Goal: Navigation & Orientation: Find specific page/section

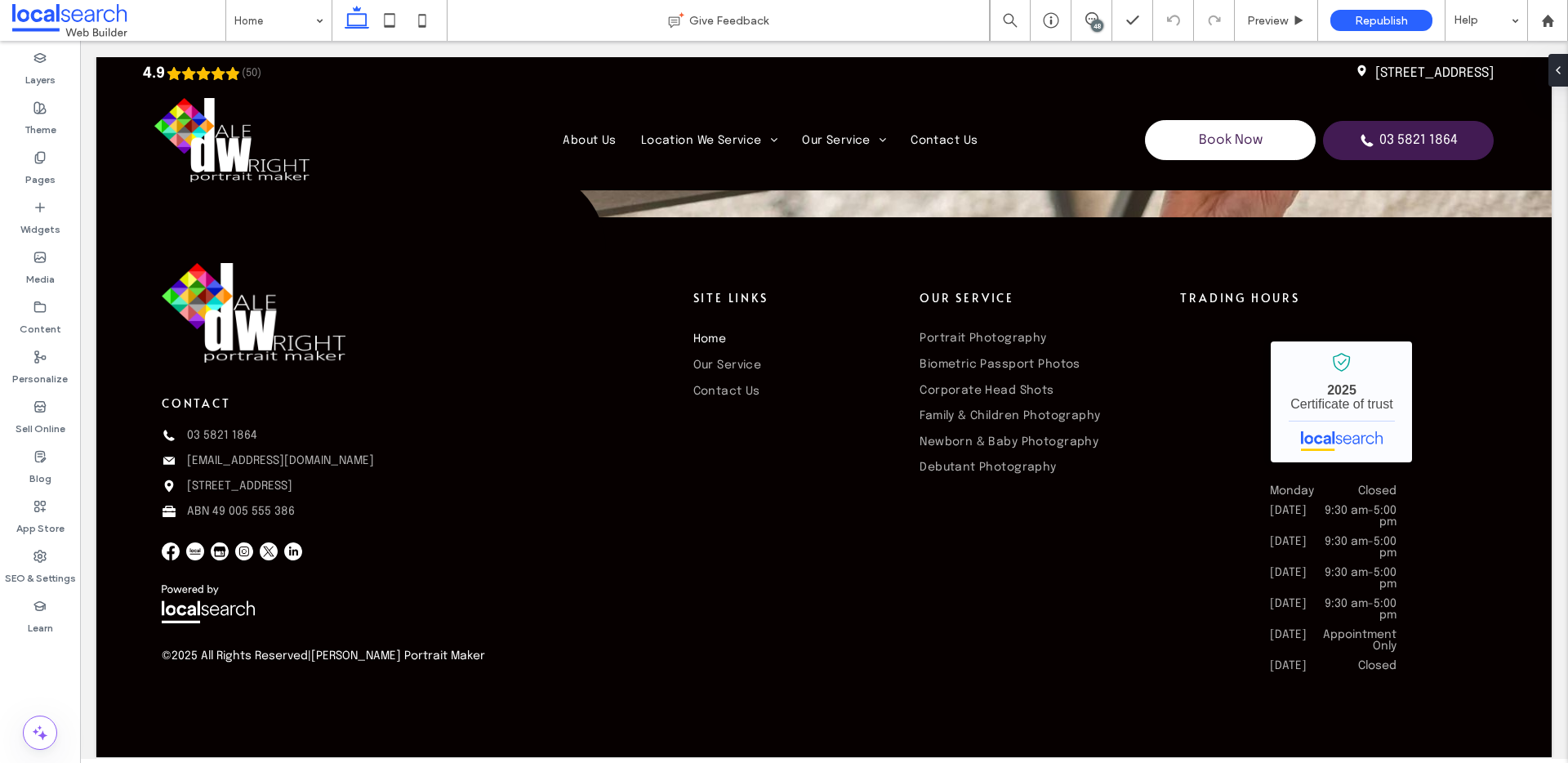
click at [1095, 25] on div "48" at bounding box center [1097, 26] width 12 height 12
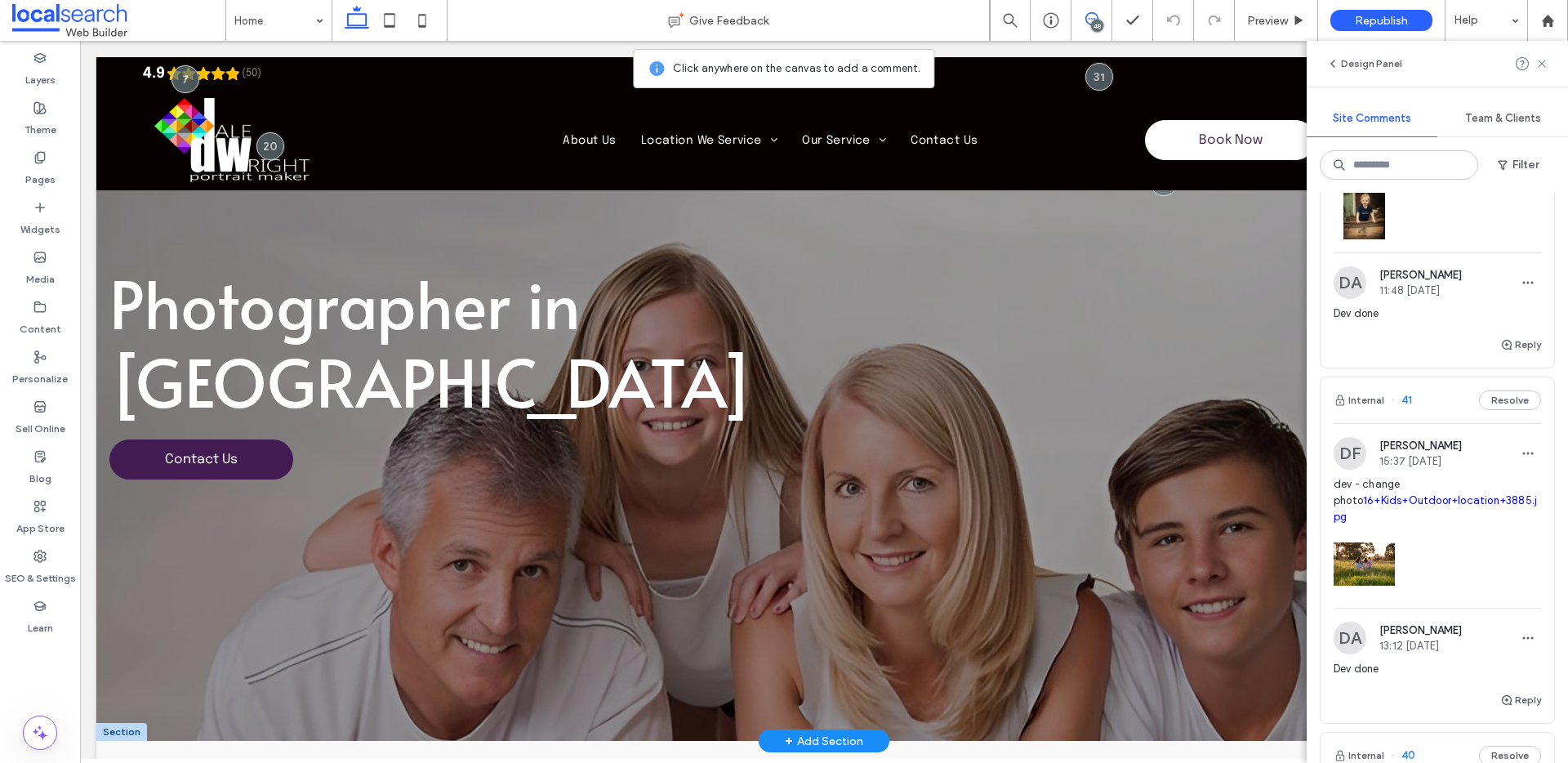
scroll to position [220, 0]
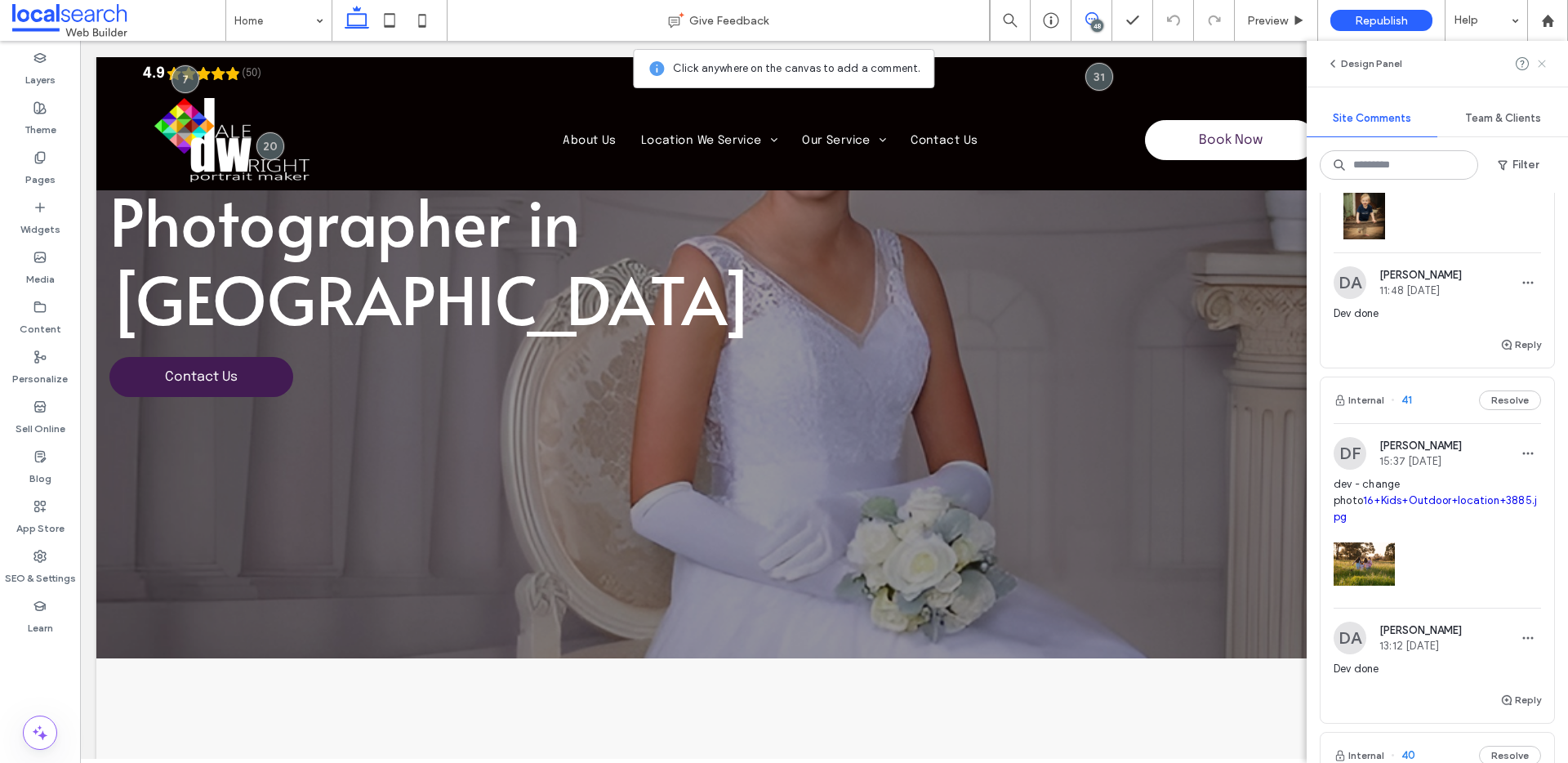
click at [1539, 62] on icon at bounding box center [1541, 63] width 13 height 13
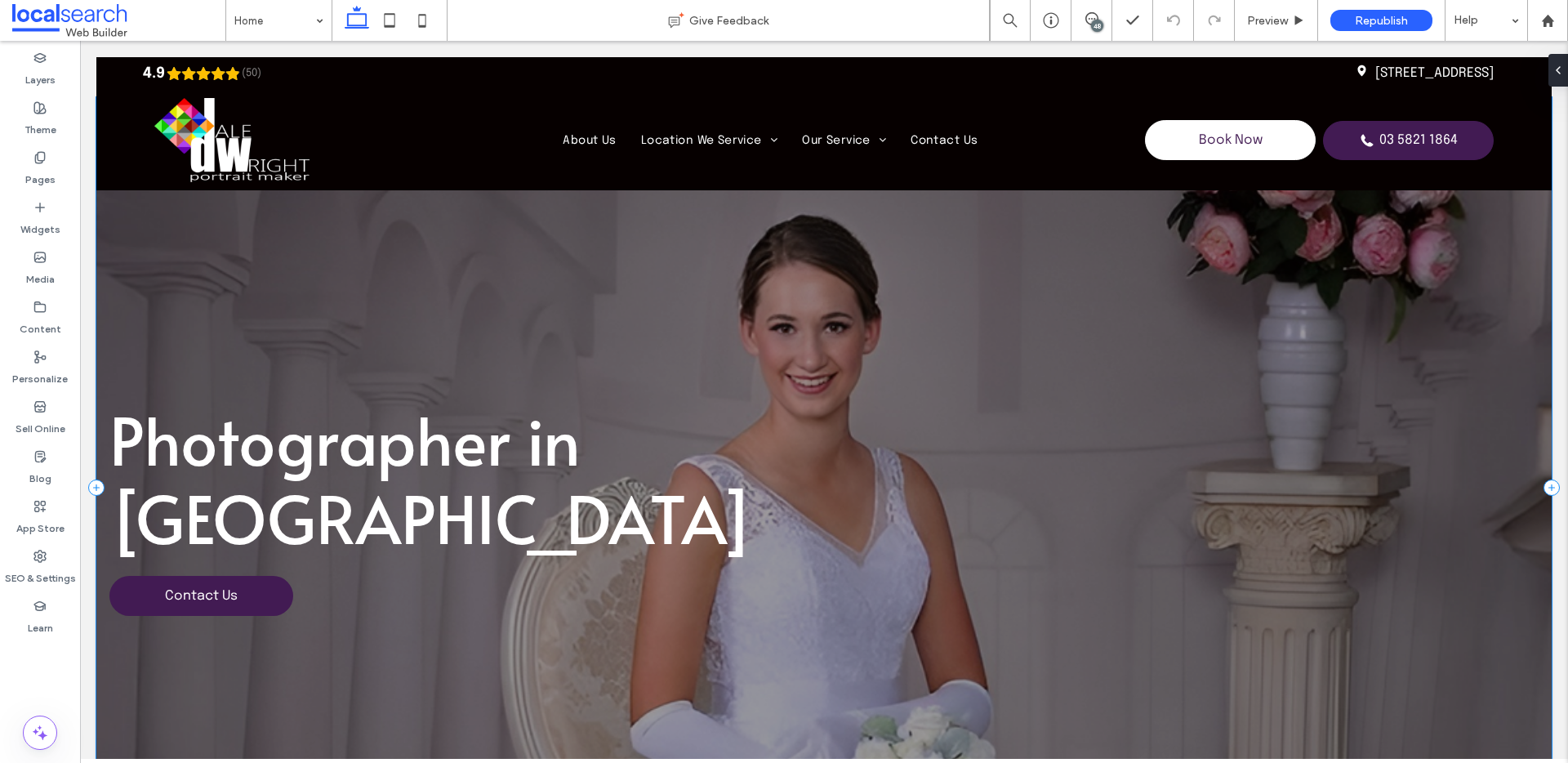
scroll to position [0, 0]
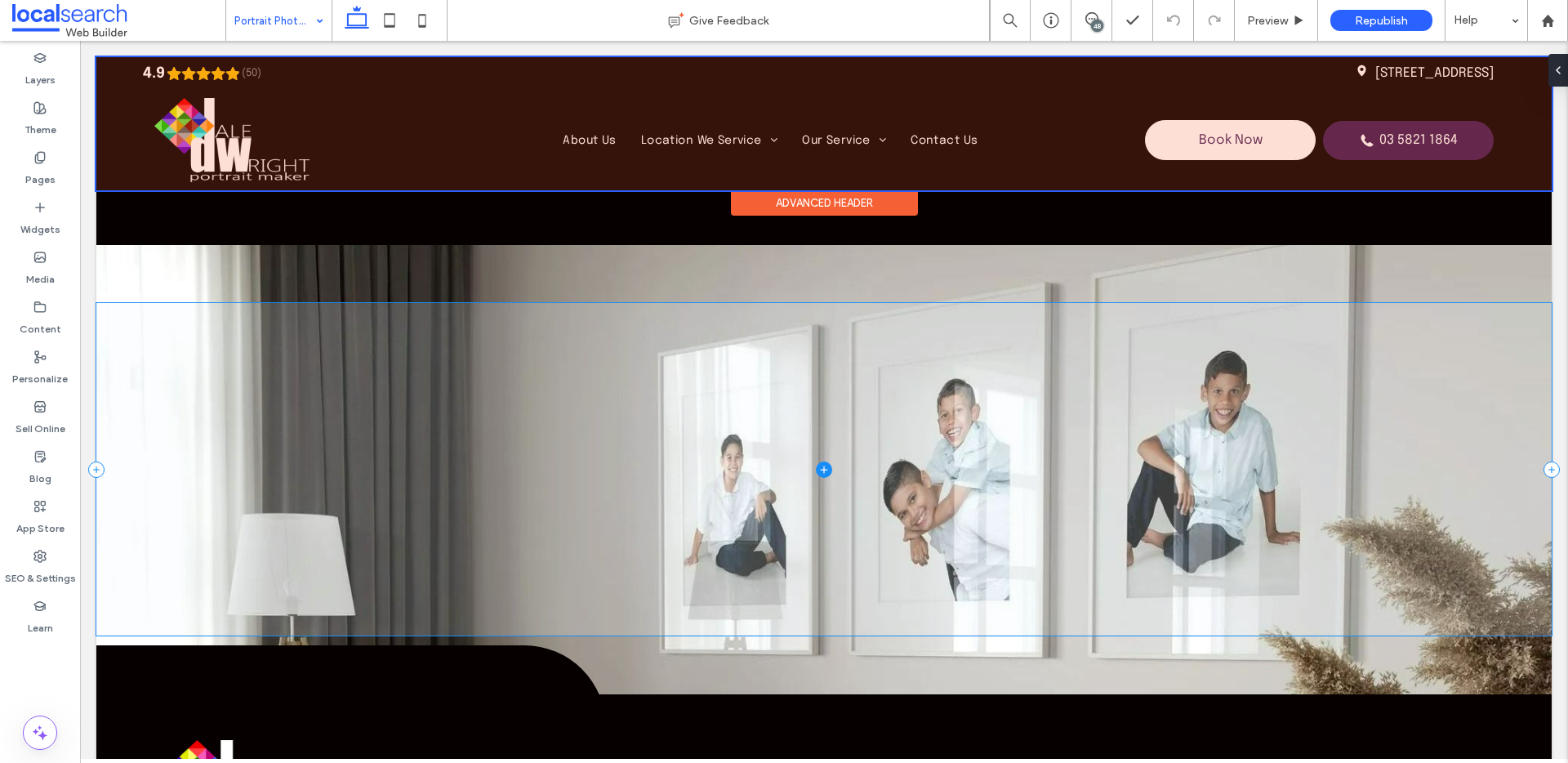
scroll to position [4151, 0]
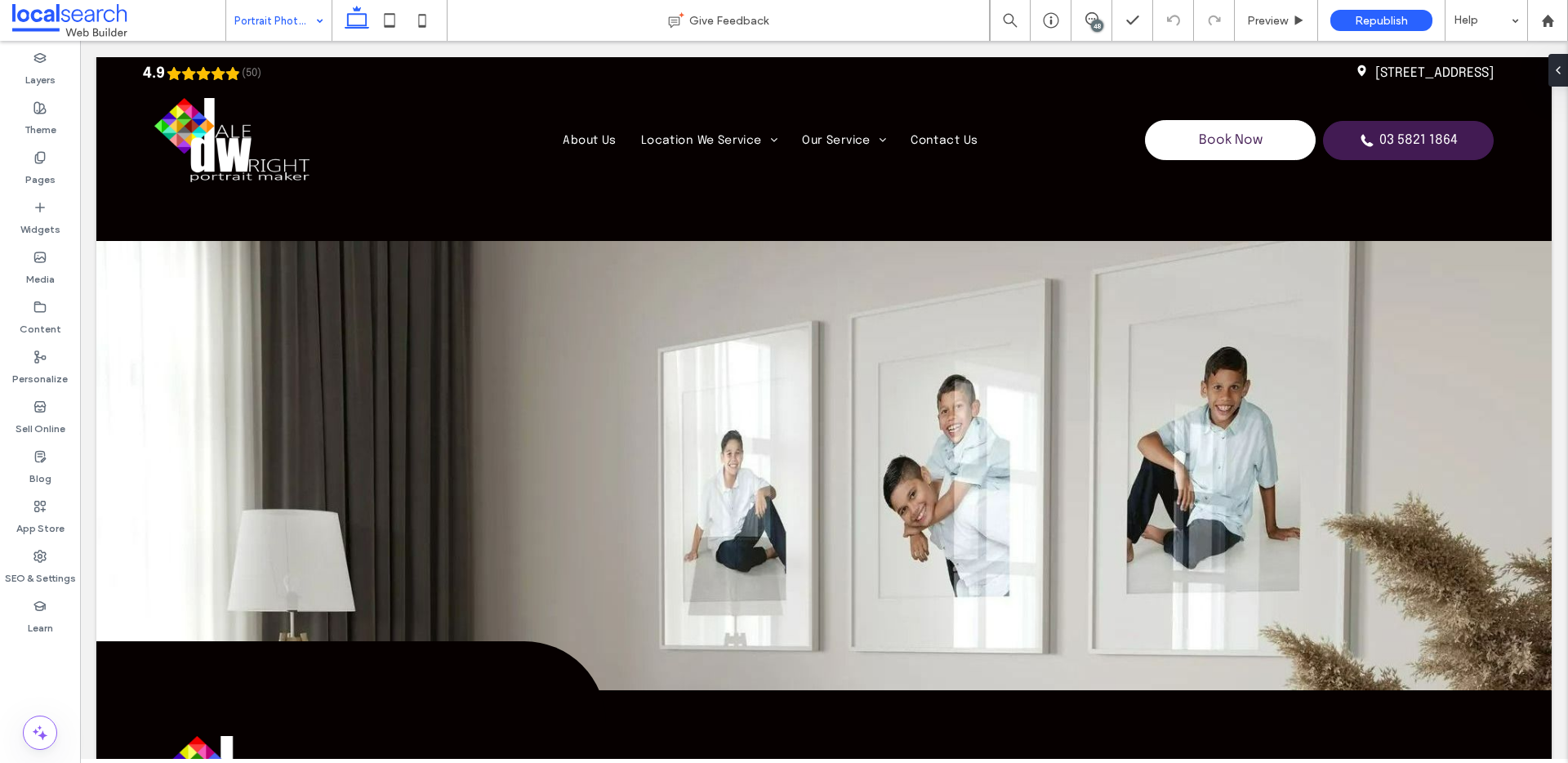
click at [290, 14] on input at bounding box center [275, 21] width 81 height 41
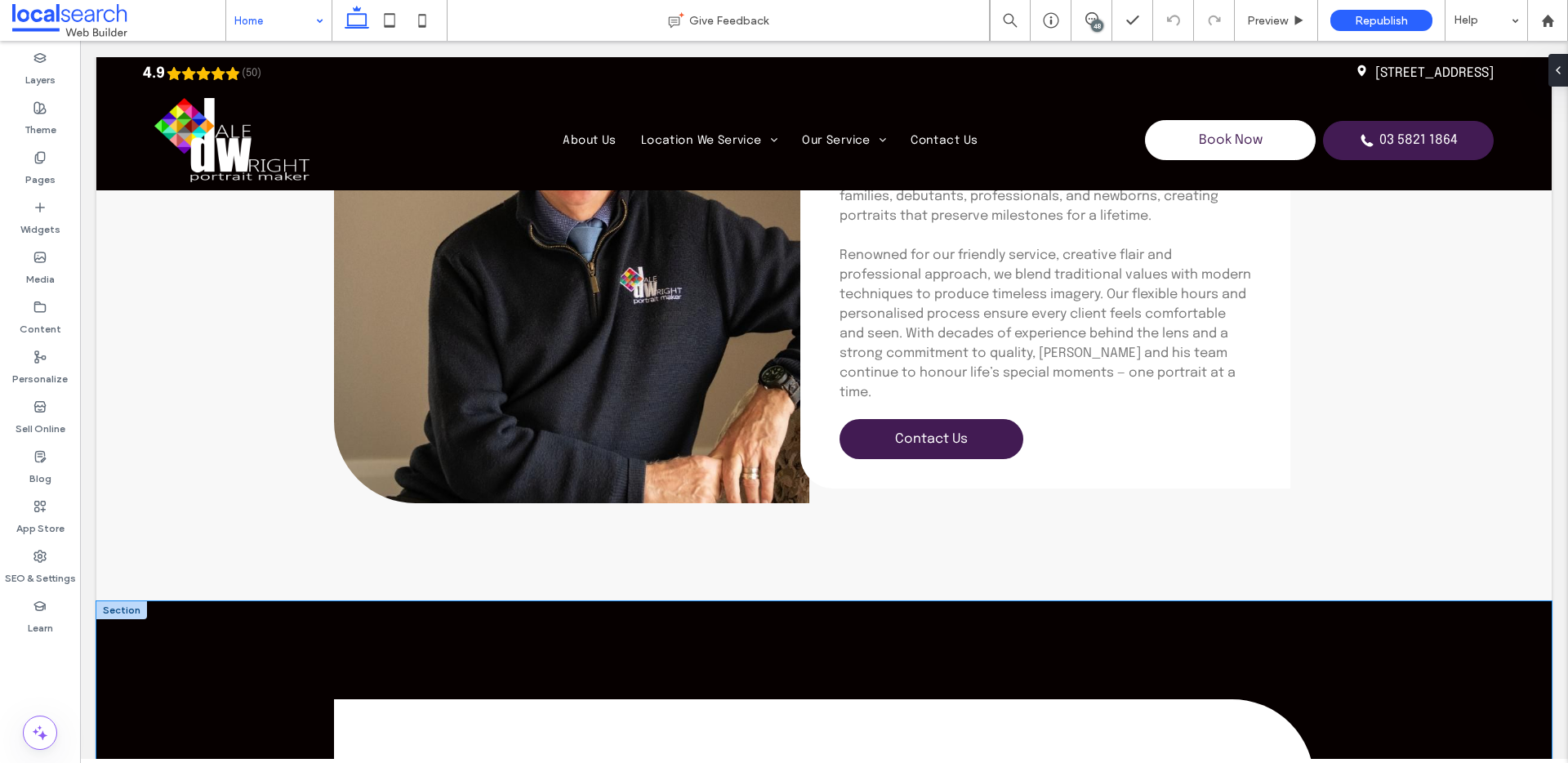
scroll to position [3263, 0]
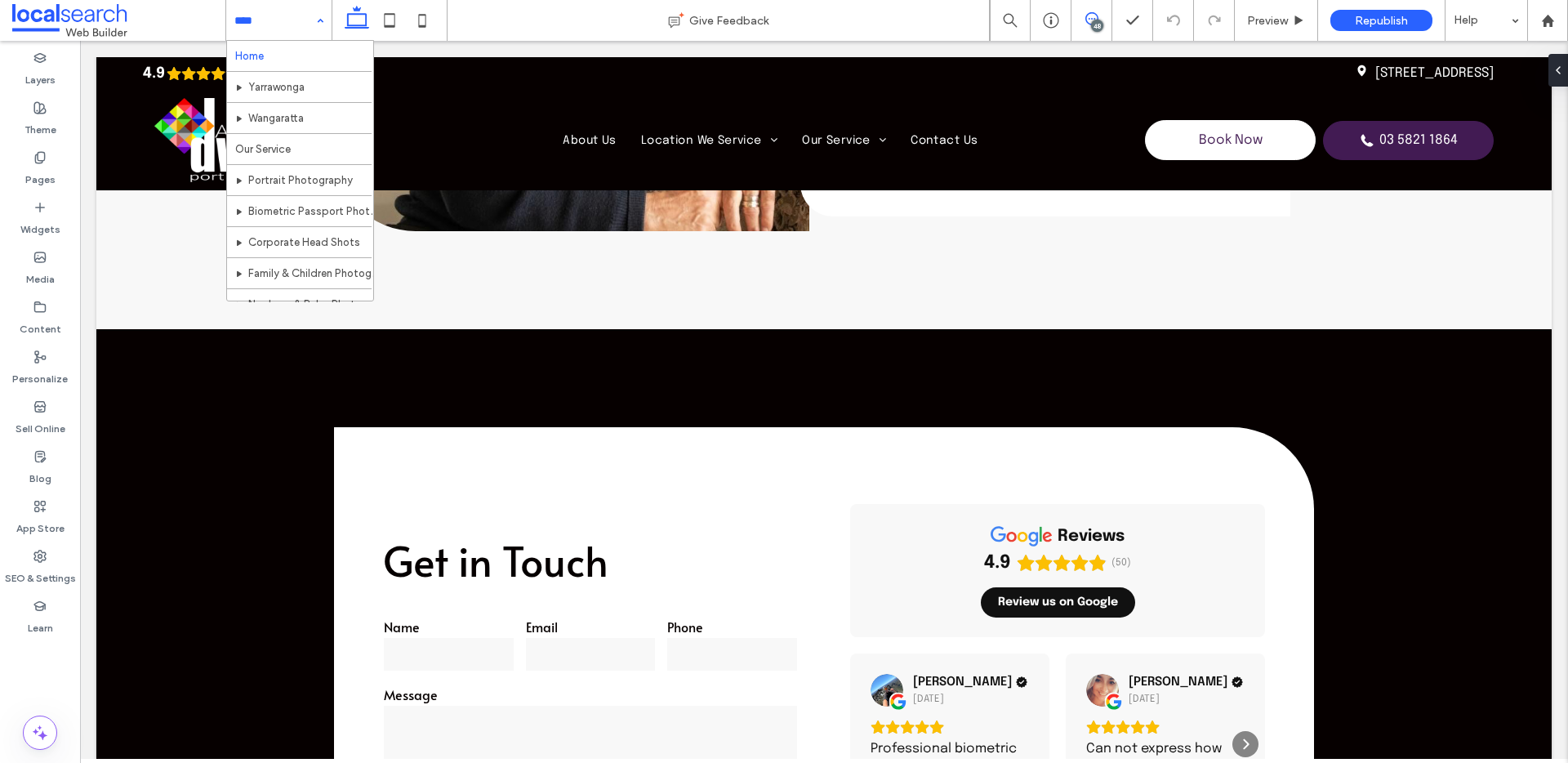
click at [1087, 17] on icon at bounding box center [1092, 19] width 13 height 13
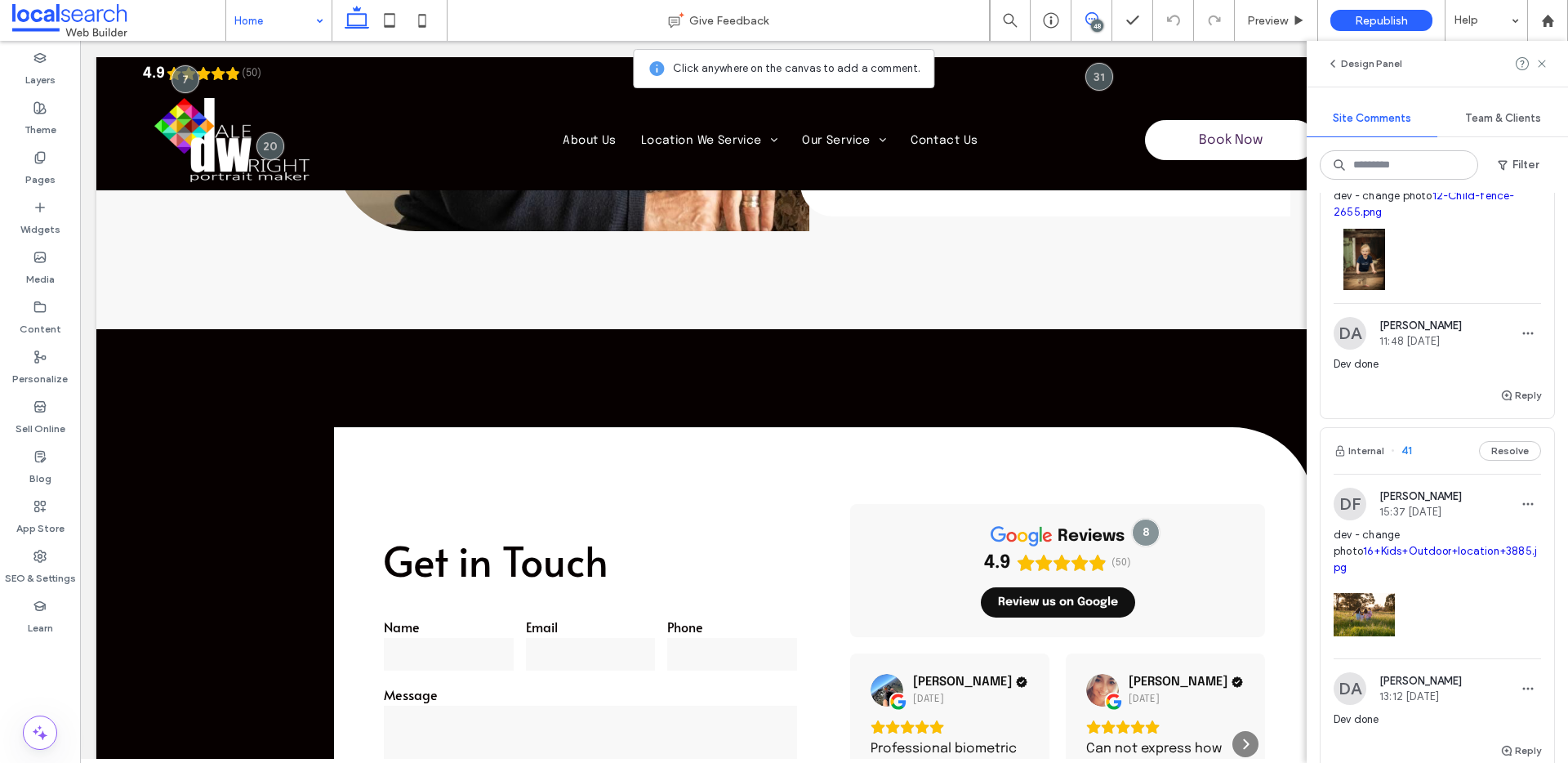
scroll to position [2068, 0]
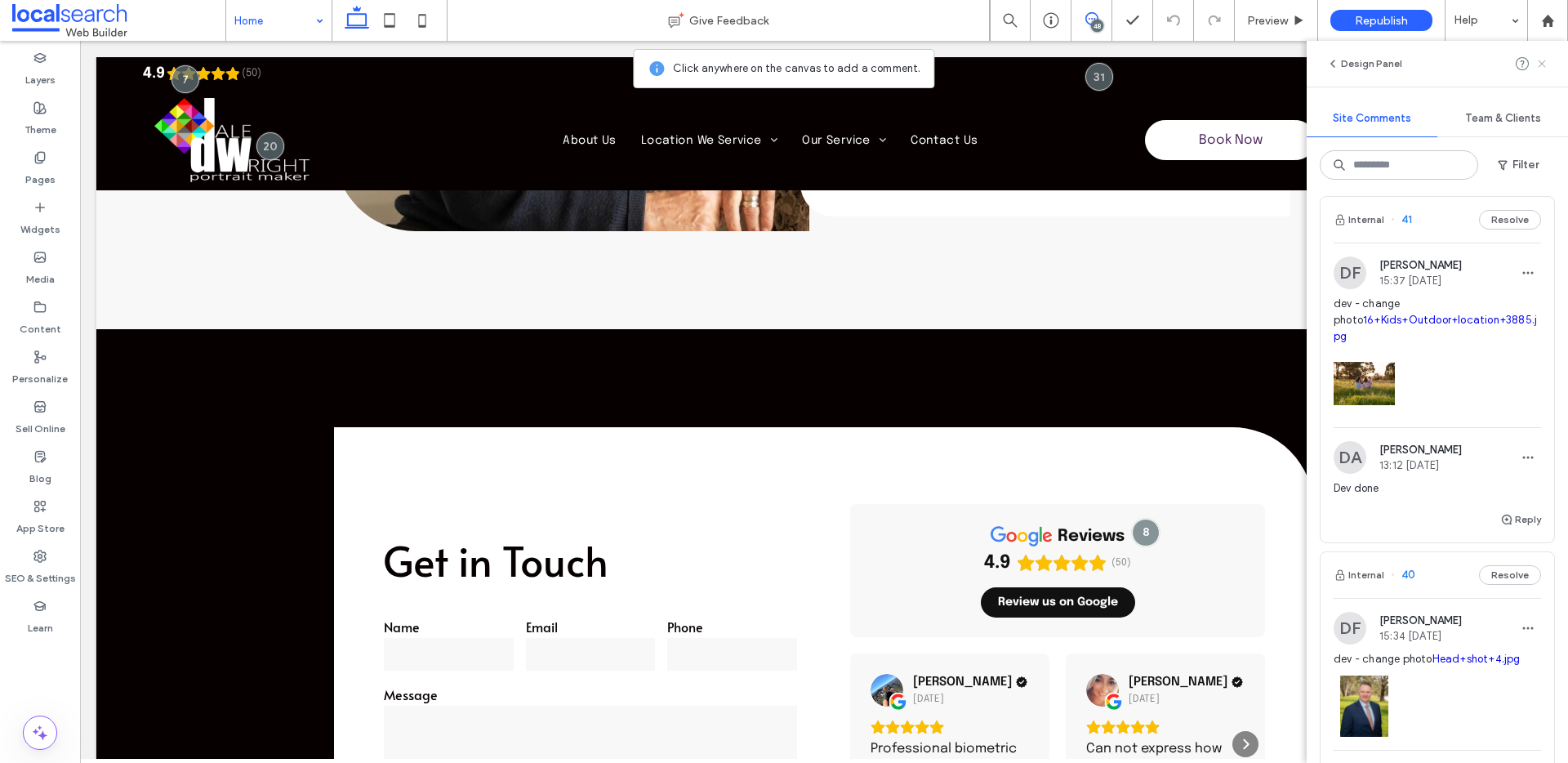
click at [1541, 66] on icon at bounding box center [1541, 63] width 13 height 13
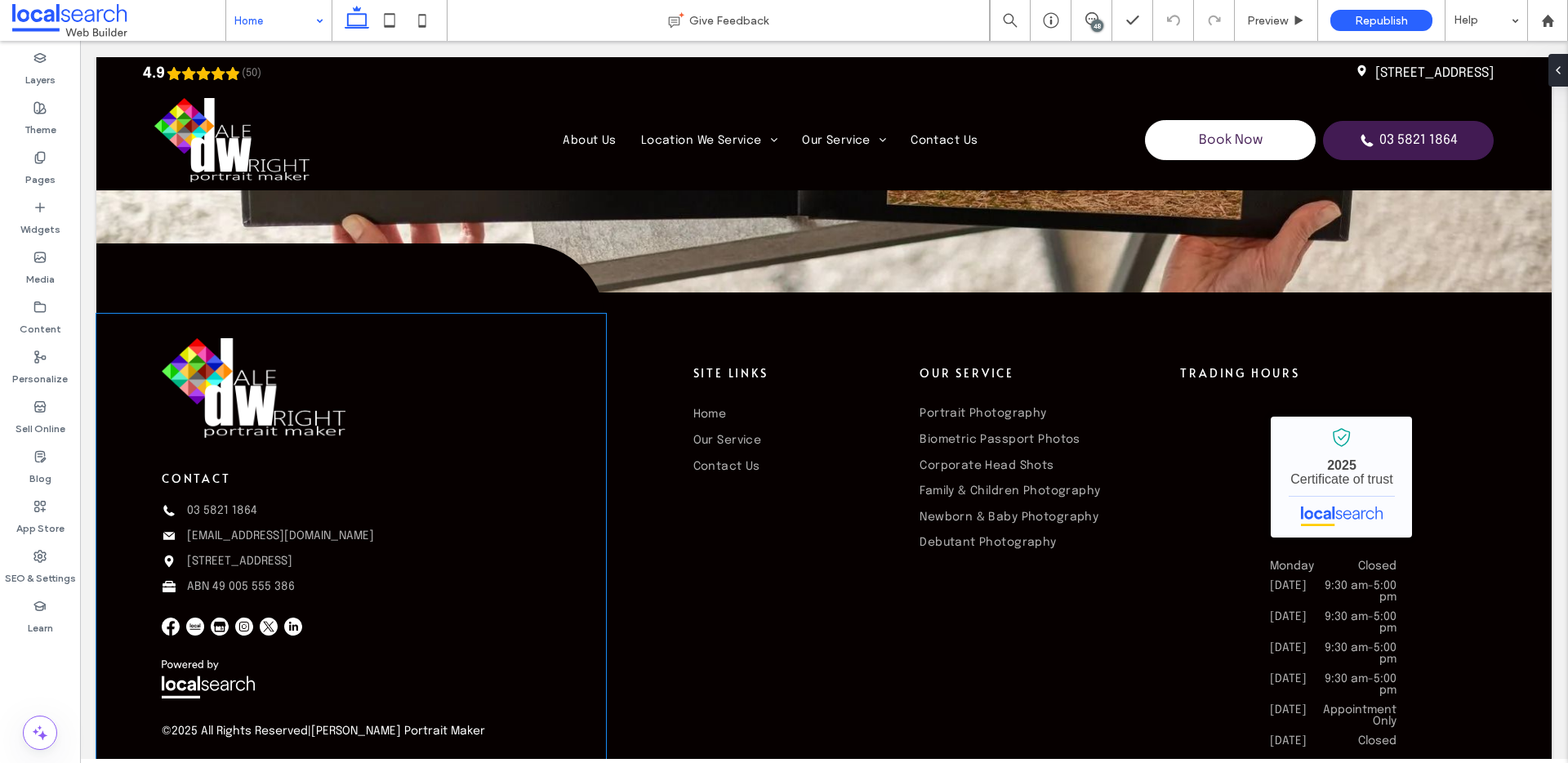
scroll to position [6028, 0]
